Goal: Task Accomplishment & Management: Manage account settings

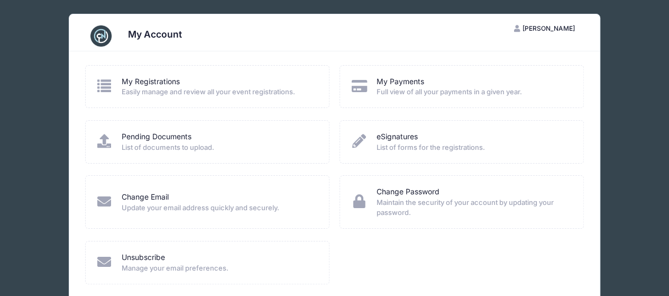
drag, startPoint x: 227, startPoint y: 78, endPoint x: 227, endPoint y: 86, distance: 7.4
click at [227, 86] on div "My Registrations" at bounding box center [219, 81] width 194 height 11
click at [144, 80] on link "My Registrations" at bounding box center [151, 81] width 58 height 11
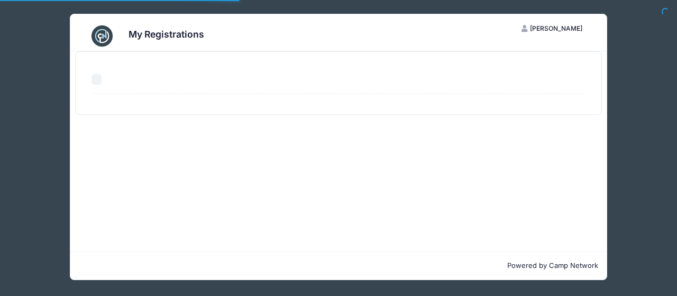
select select "50"
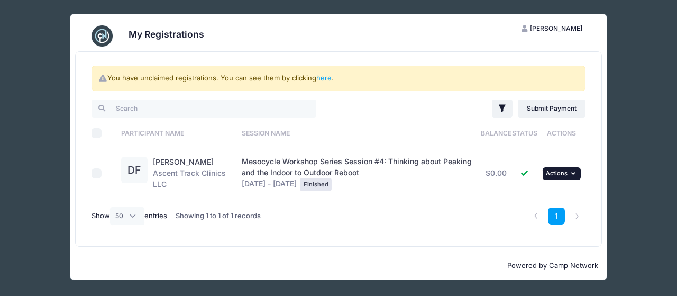
click at [559, 174] on span "Actions" at bounding box center [557, 172] width 22 height 7
click at [321, 78] on link "here" at bounding box center [323, 77] width 15 height 8
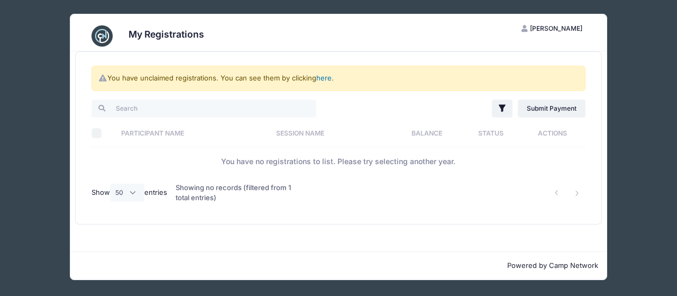
click at [321, 78] on link "here" at bounding box center [323, 77] width 15 height 8
